Goal: Task Accomplishment & Management: Use online tool/utility

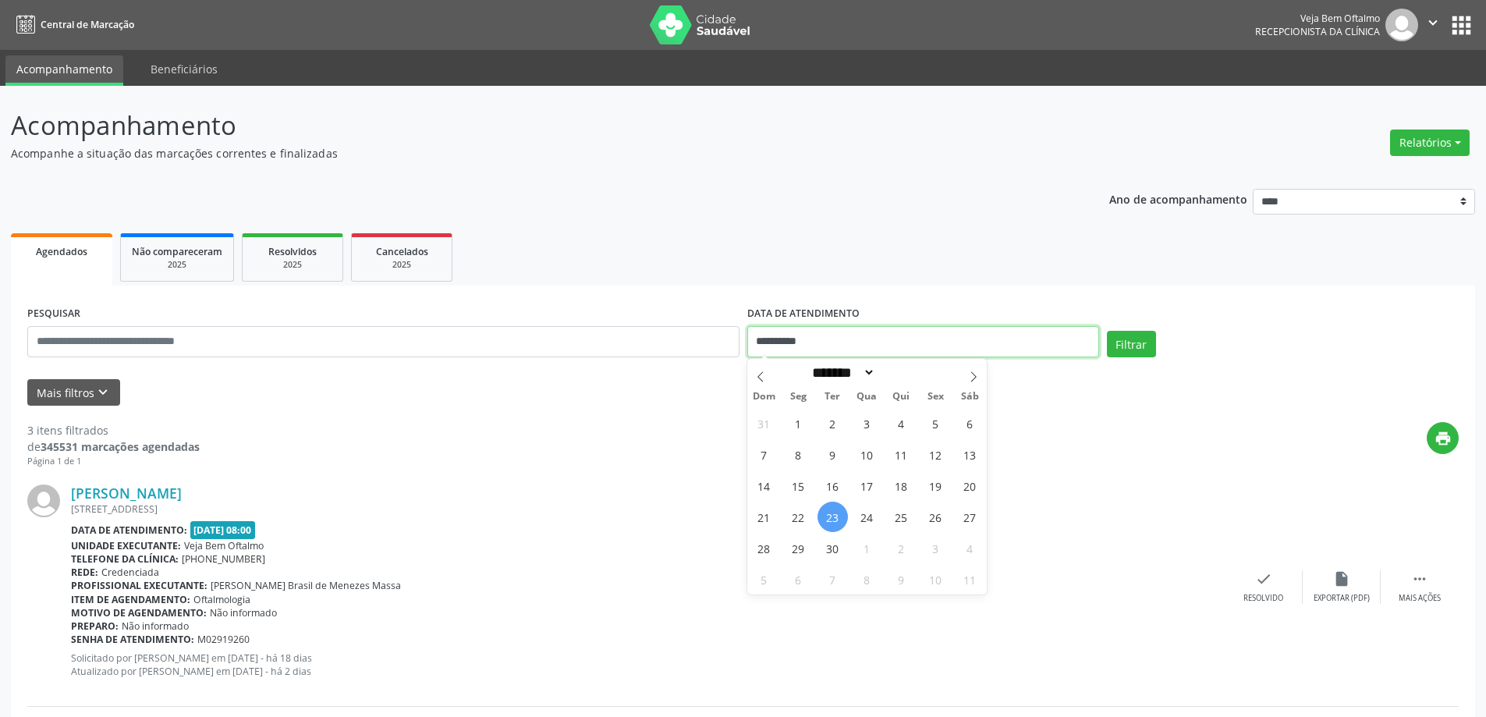
click at [1074, 338] on input "**********" at bounding box center [923, 341] width 352 height 31
click at [867, 520] on span "24" at bounding box center [867, 517] width 30 height 30
type input "**********"
click at [867, 520] on span "24" at bounding box center [867, 517] width 30 height 30
click at [1120, 346] on button "Filtrar" at bounding box center [1131, 344] width 49 height 27
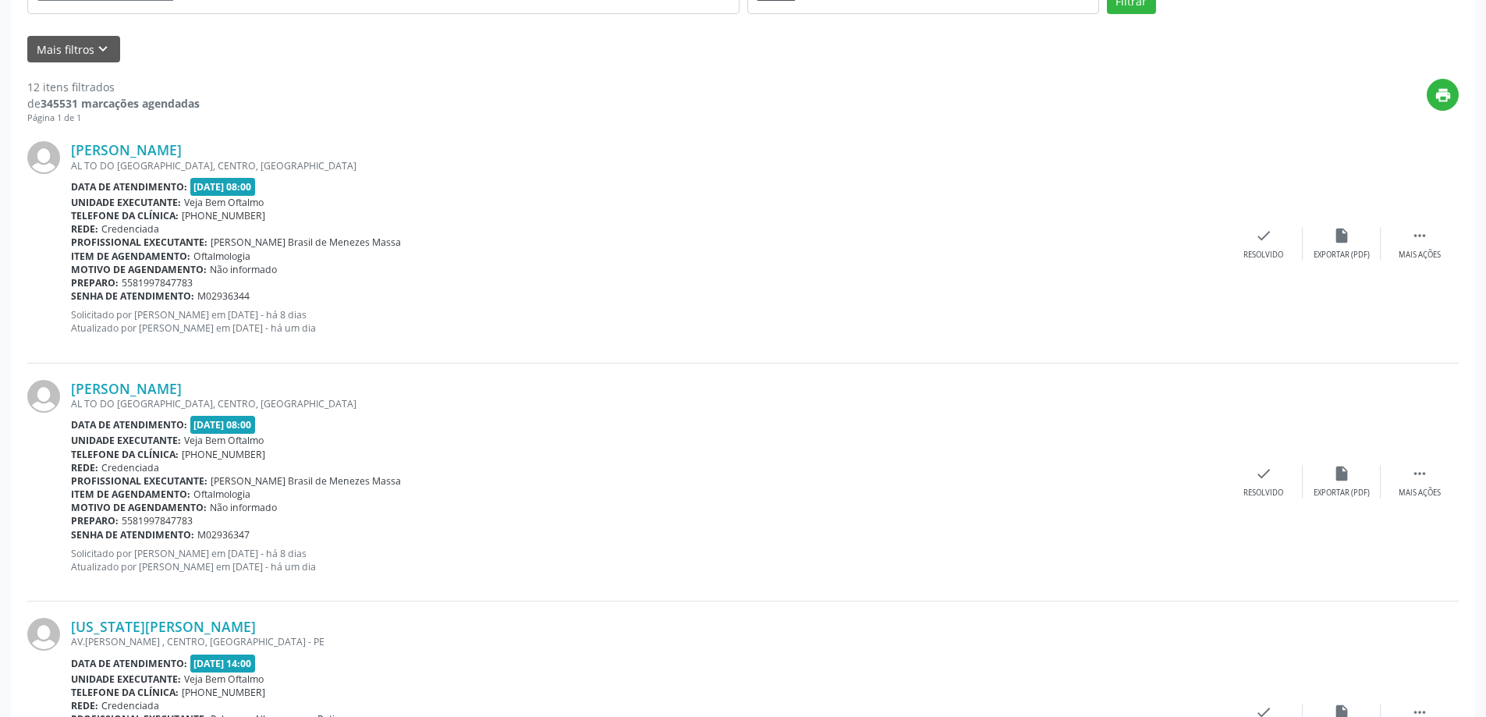
scroll to position [390, 0]
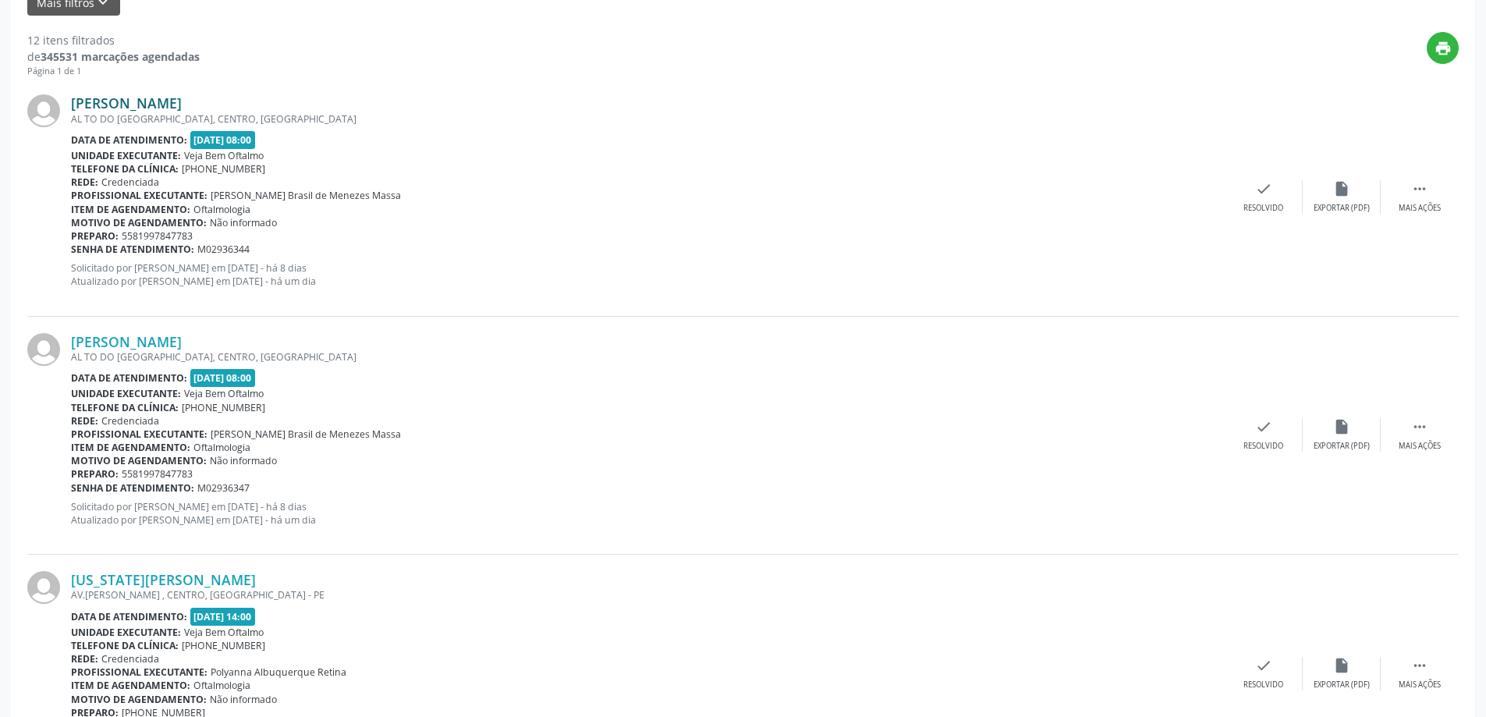
click at [137, 103] on link "[PERSON_NAME]" at bounding box center [126, 102] width 111 height 17
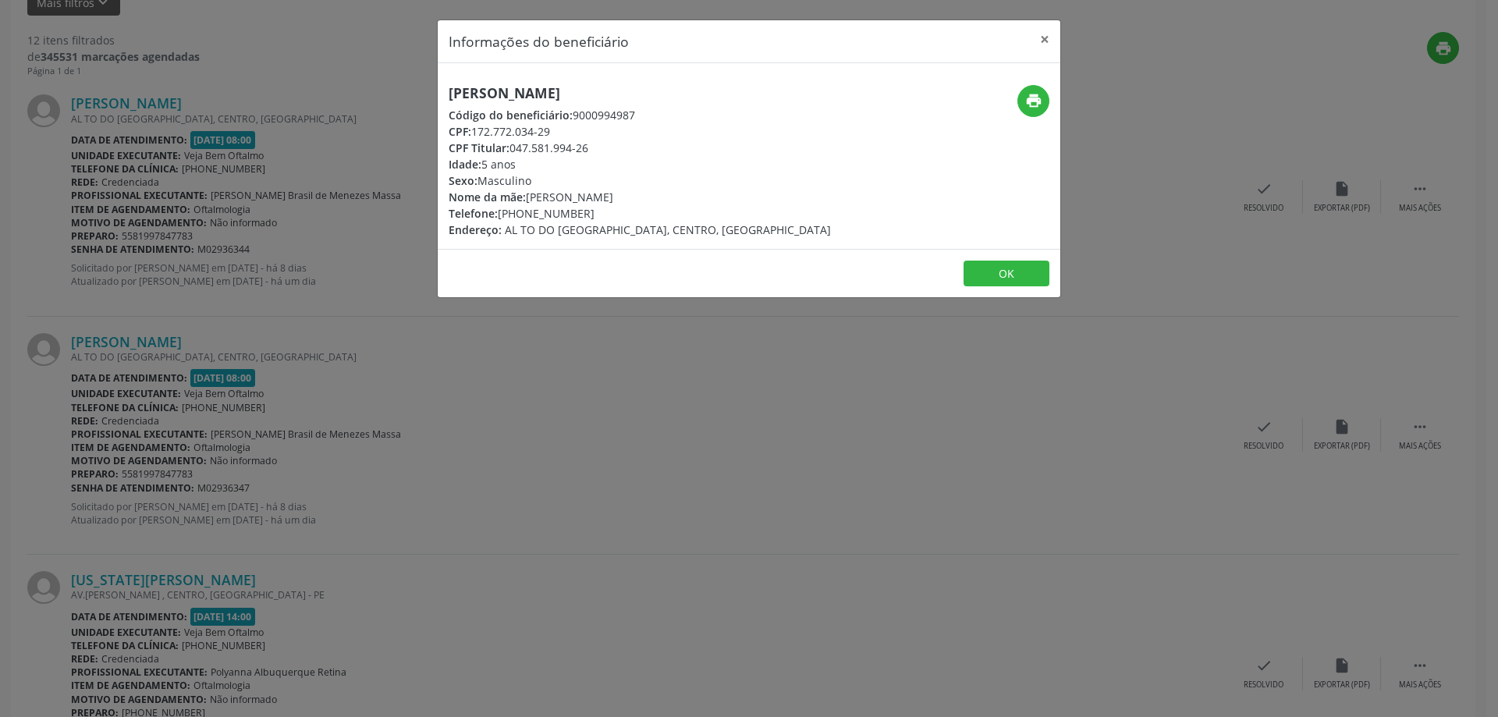
drag, startPoint x: 443, startPoint y: 90, endPoint x: 708, endPoint y: 96, distance: 265.3
click at [708, 96] on div "[PERSON_NAME] Código do beneficiário: 9000994987 CPF: 172.772.034-29 CPF Titula…" at bounding box center [645, 161] width 415 height 153
copy h5 "[PERSON_NAME]"
click at [1043, 41] on button "×" at bounding box center [1044, 39] width 31 height 38
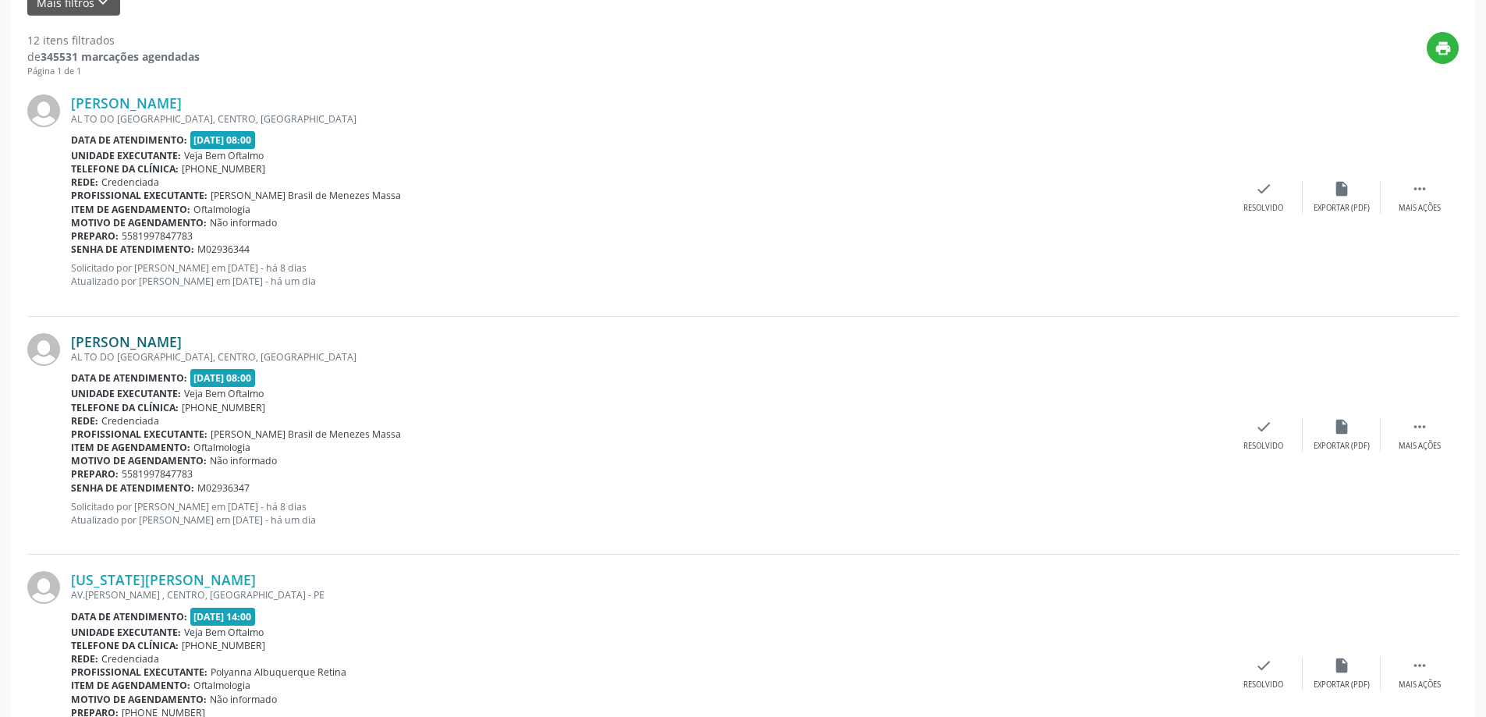
click at [182, 340] on link "[PERSON_NAME]" at bounding box center [126, 341] width 111 height 17
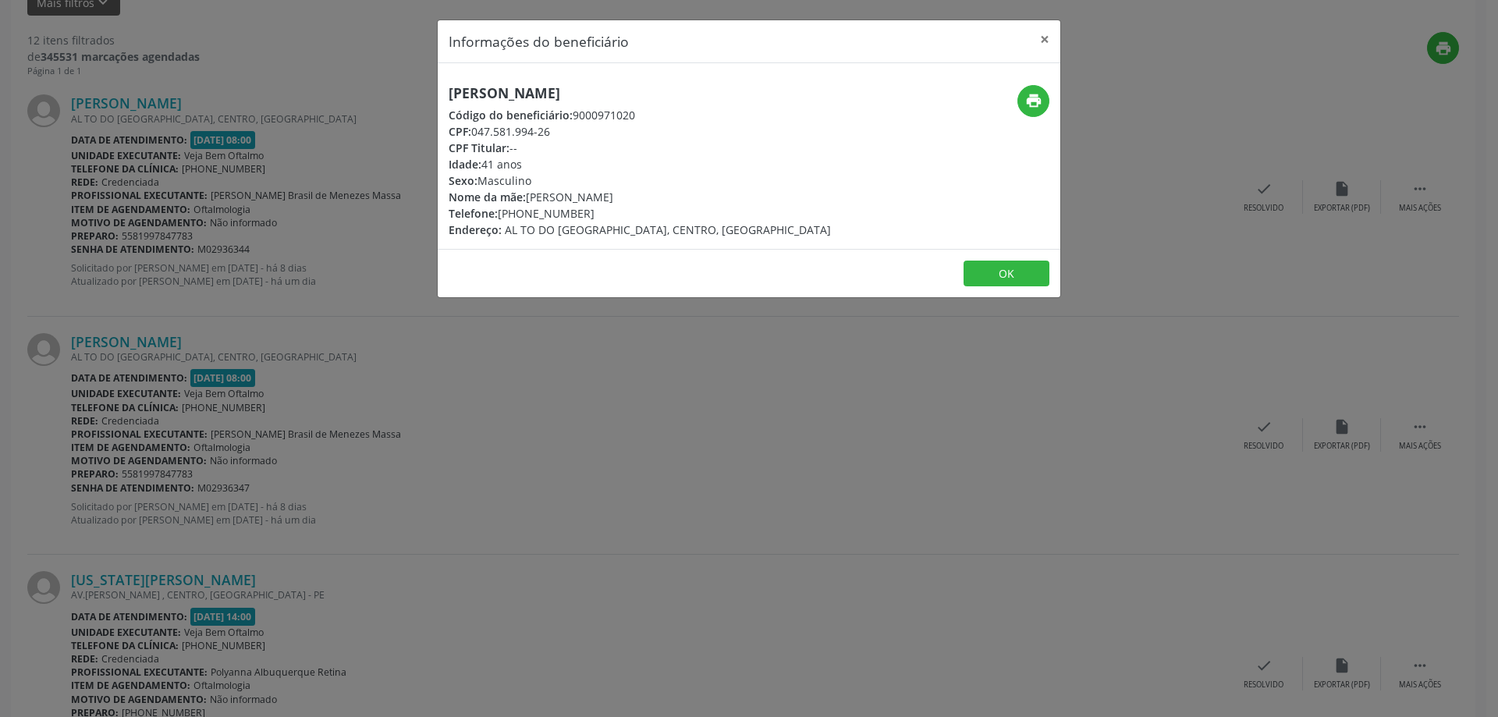
drag, startPoint x: 448, startPoint y: 97, endPoint x: 677, endPoint y: 95, distance: 229.3
click at [677, 95] on div "[PERSON_NAME] Código do beneficiário: 9000971020 CPF: 047.581.994-26 CPF Titula…" at bounding box center [645, 161] width 415 height 153
copy h5 "[PERSON_NAME]"
click at [1044, 32] on button "×" at bounding box center [1044, 39] width 31 height 38
